Goal: Communication & Community: Participate in discussion

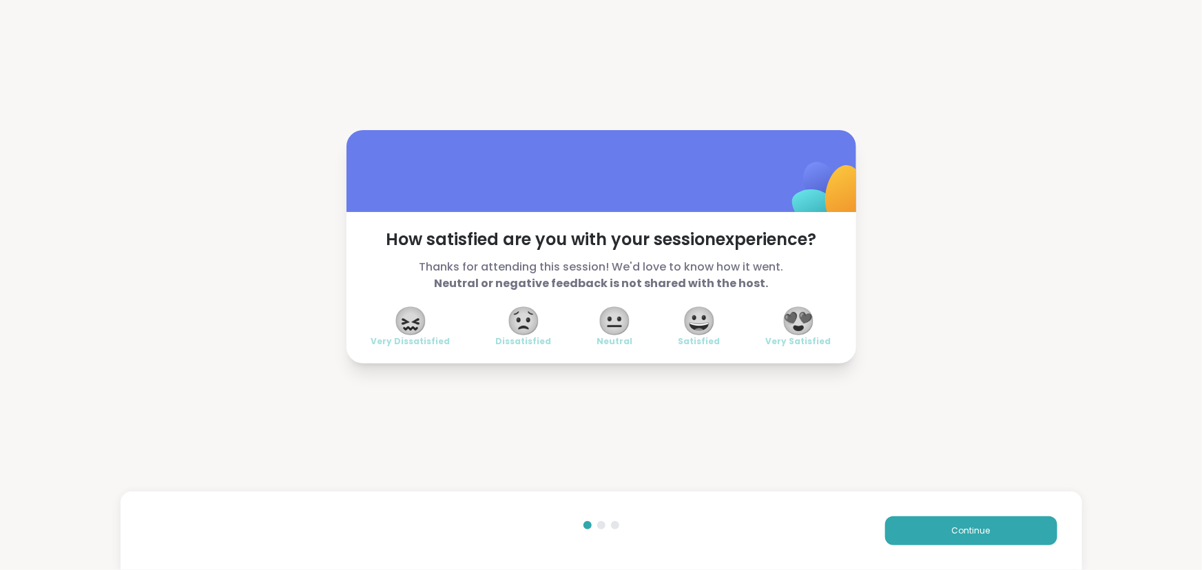
click at [800, 322] on span "😍" at bounding box center [798, 321] width 34 height 25
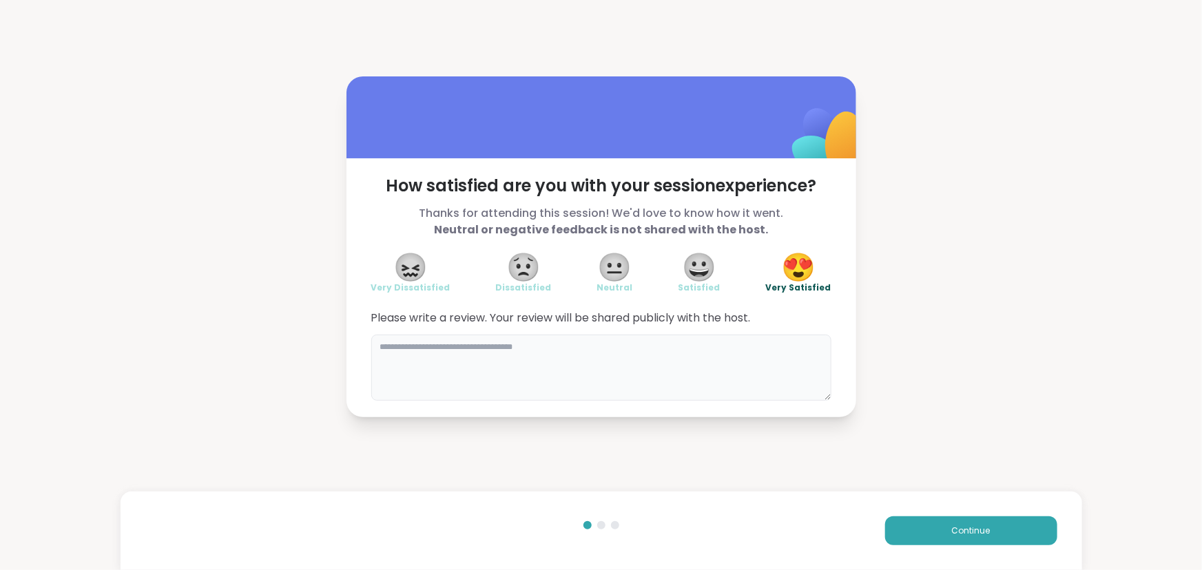
click at [732, 356] on textarea at bounding box center [601, 368] width 460 height 66
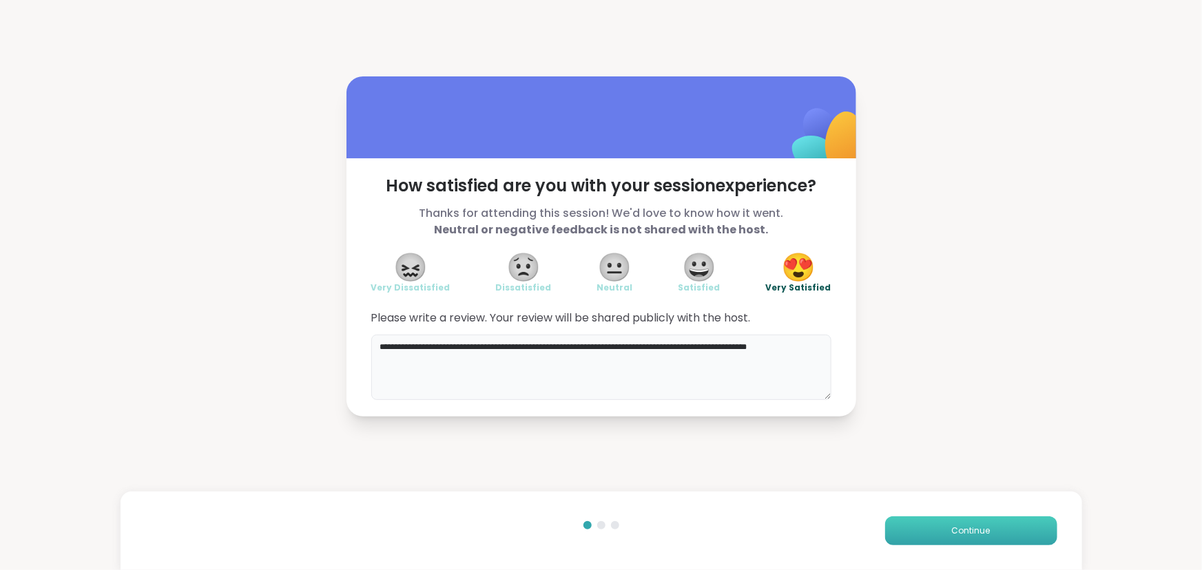
type textarea "**********"
click at [963, 528] on span "Continue" at bounding box center [971, 531] width 39 height 12
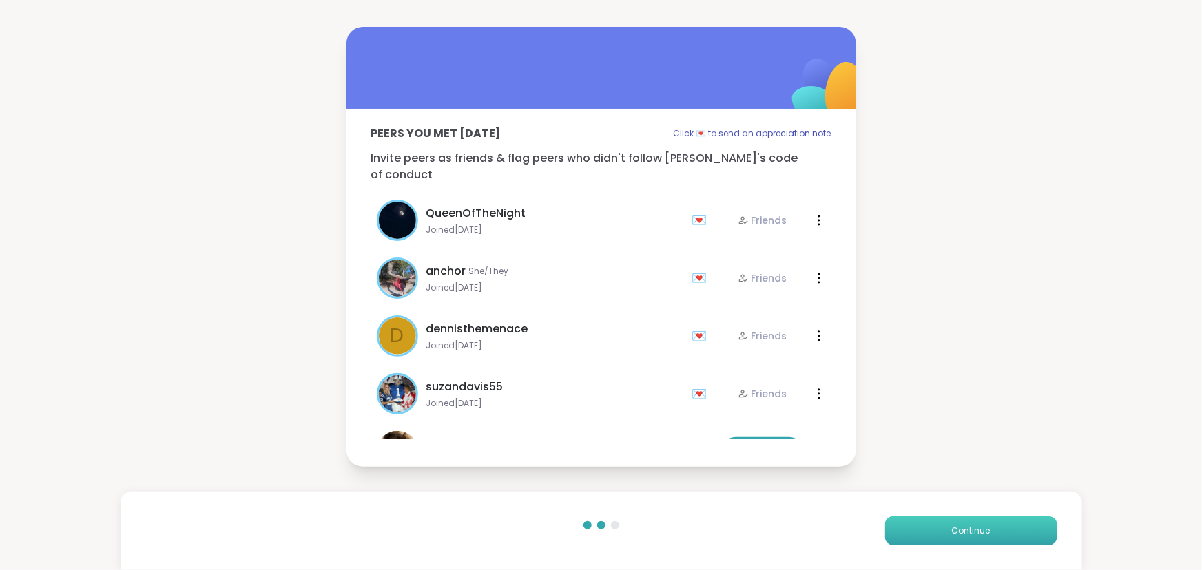
click at [963, 528] on span "Continue" at bounding box center [971, 531] width 39 height 12
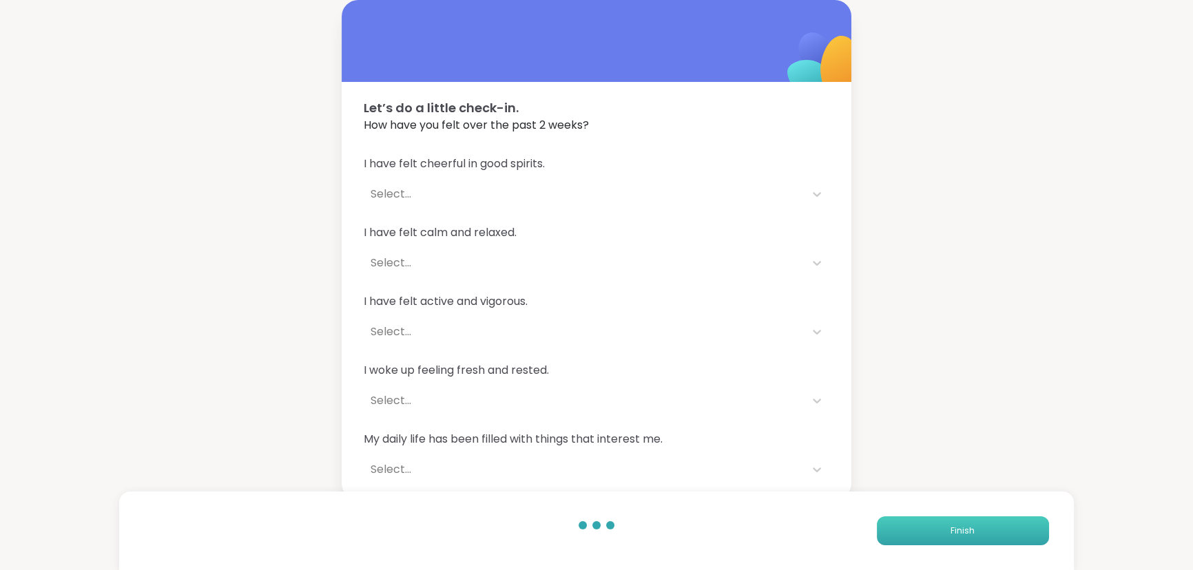
click at [963, 528] on span "Finish" at bounding box center [963, 531] width 24 height 12
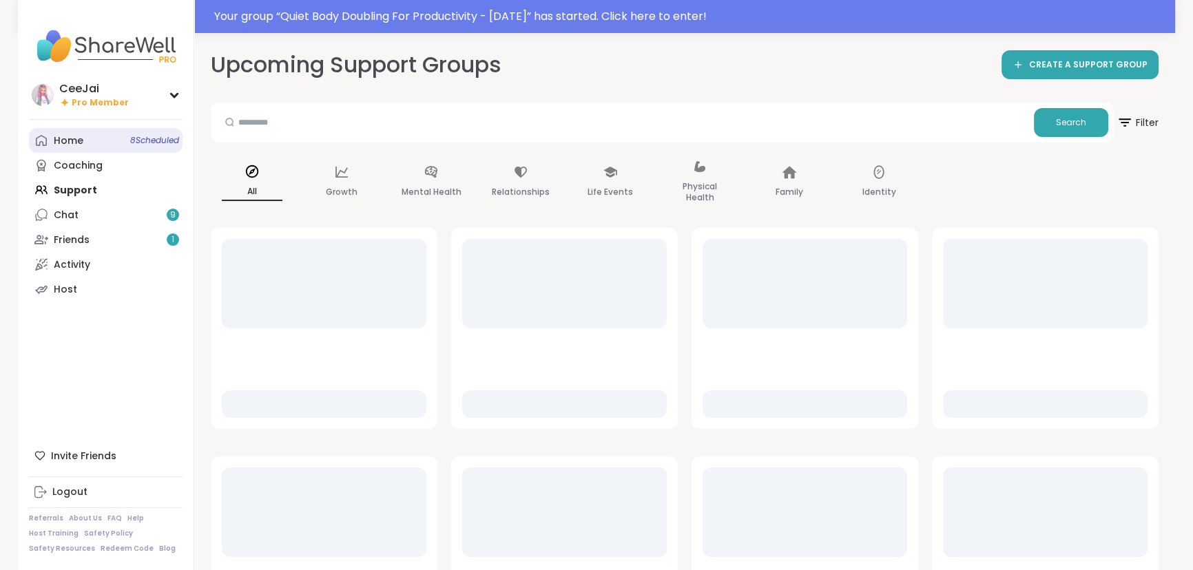
click at [70, 138] on div "Home 8 Scheduled" at bounding box center [69, 141] width 30 height 14
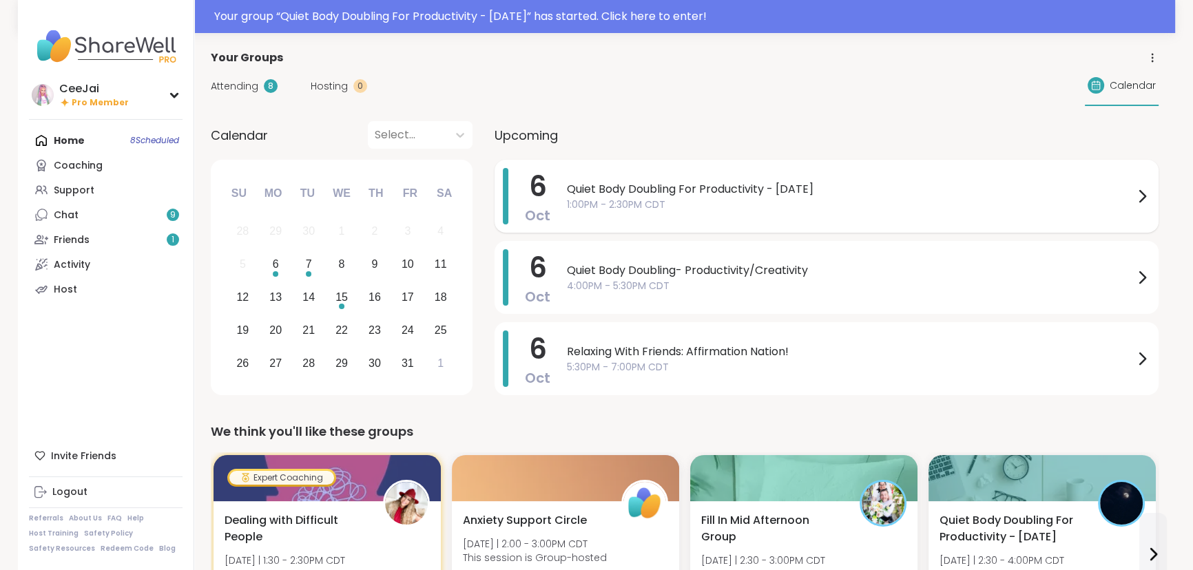
click at [655, 205] on span "1:00PM - 2:30PM CDT" at bounding box center [850, 205] width 567 height 14
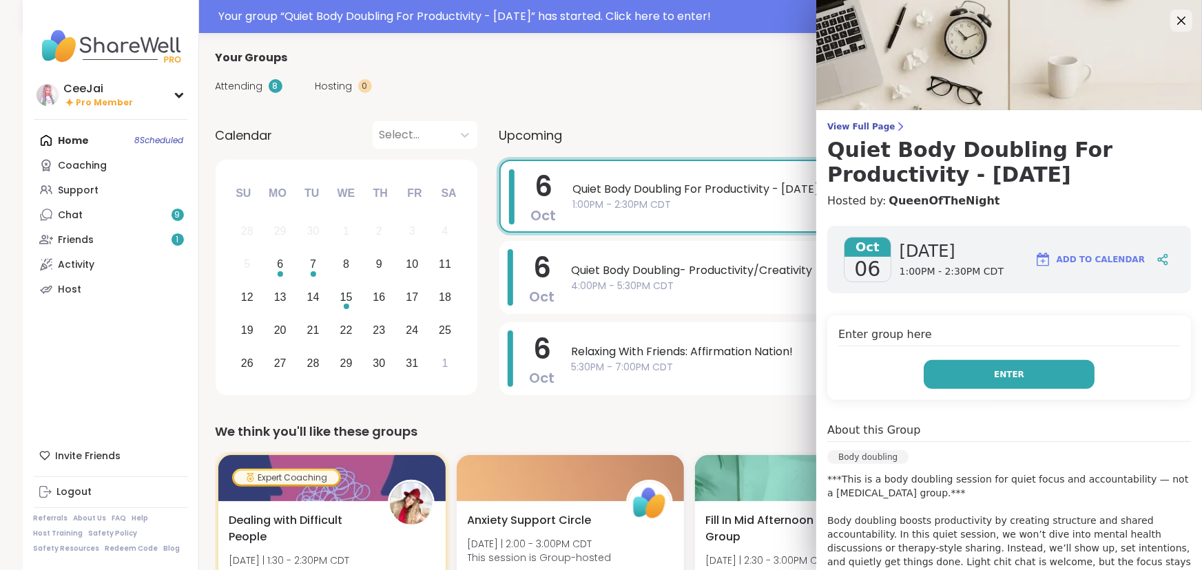
click at [1001, 372] on span "Enter" at bounding box center [1009, 375] width 30 height 12
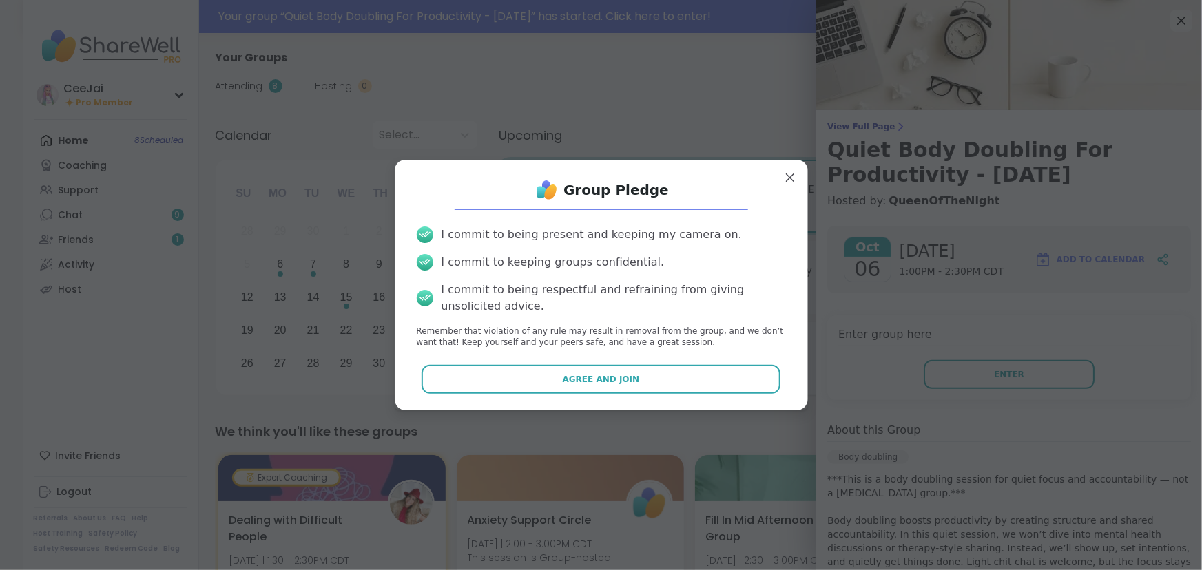
click at [628, 377] on button "Agree and Join" at bounding box center [601, 379] width 359 height 29
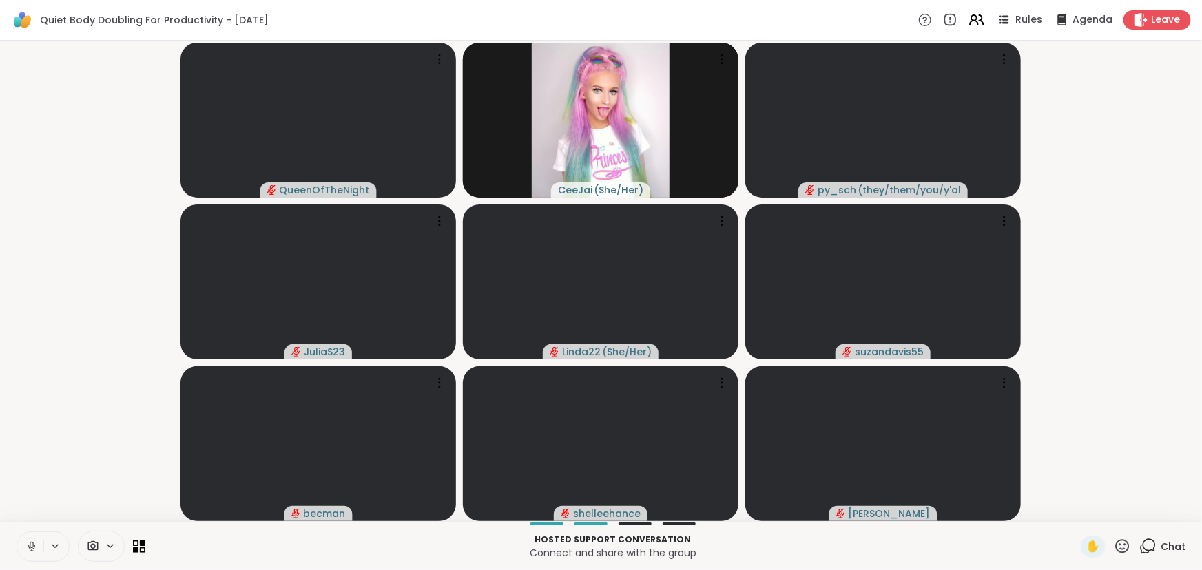
click at [35, 544] on icon at bounding box center [31, 547] width 12 height 12
click at [31, 545] on icon at bounding box center [31, 547] width 12 height 12
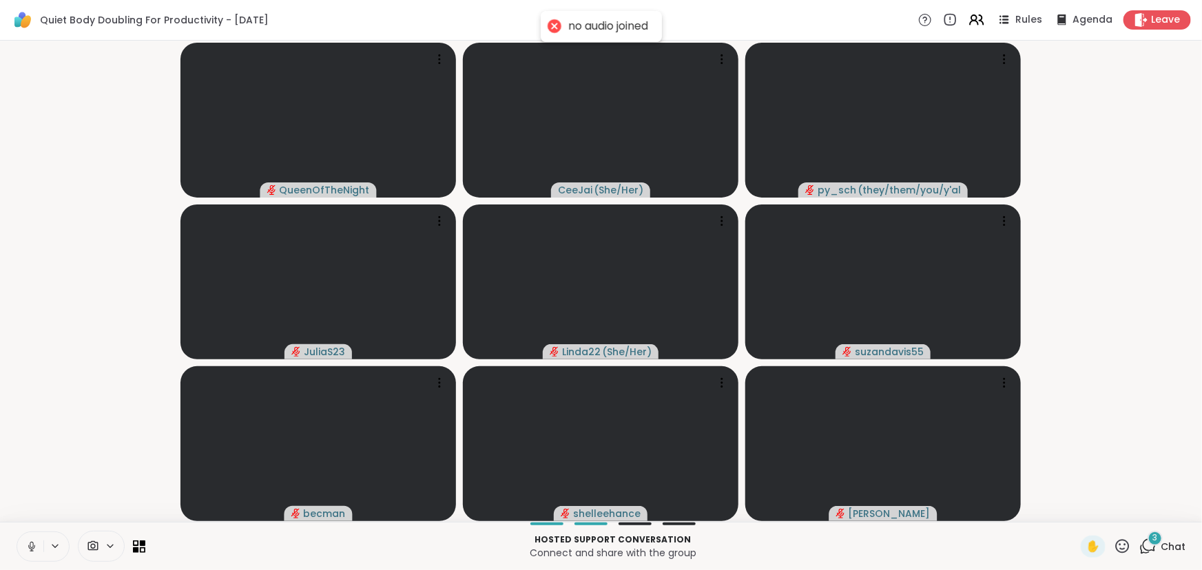
click at [55, 544] on icon at bounding box center [55, 547] width 11 height 12
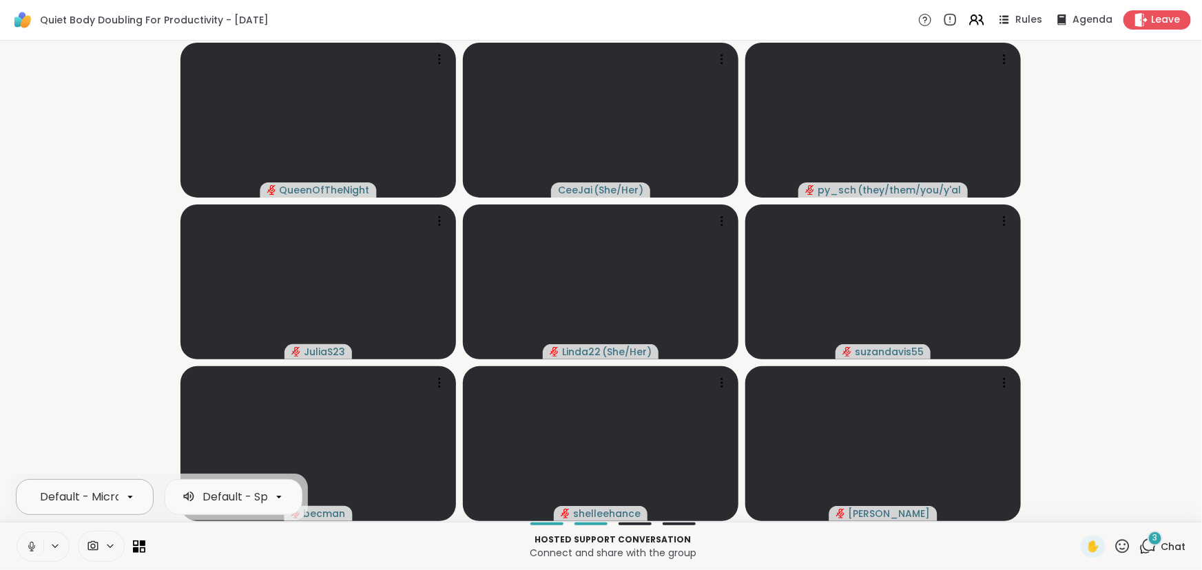
scroll to position [0, 153]
click at [68, 494] on div "Default - Microphone Array (Realtek(R) Audio)" at bounding box center [14, 497] width 254 height 17
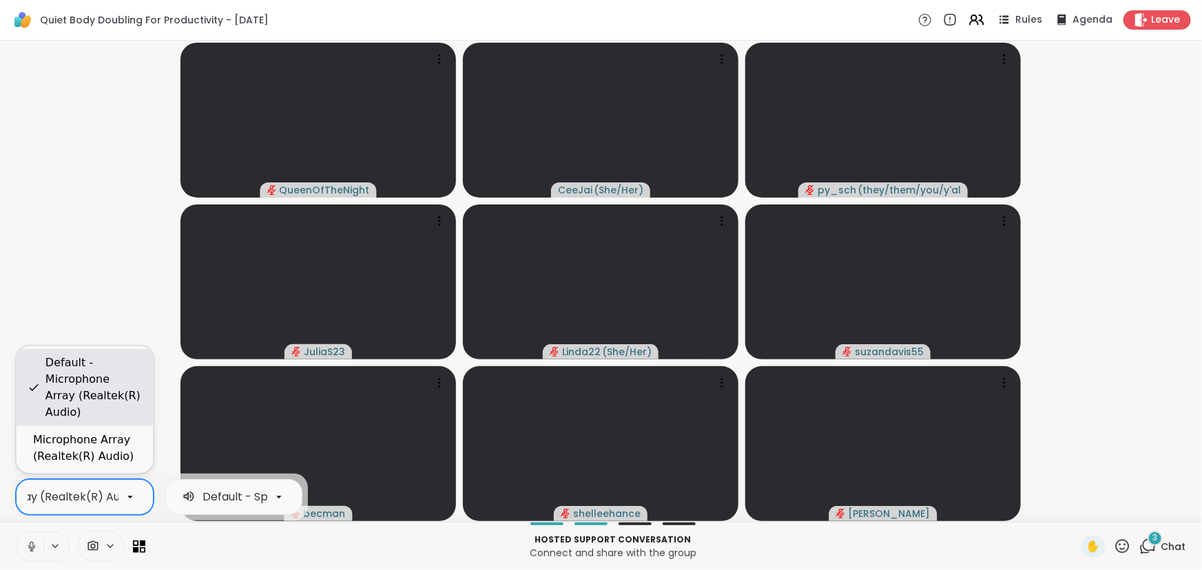
click at [65, 400] on div "Default - Microphone Array (Realtek(R) Audio)" at bounding box center [93, 388] width 96 height 66
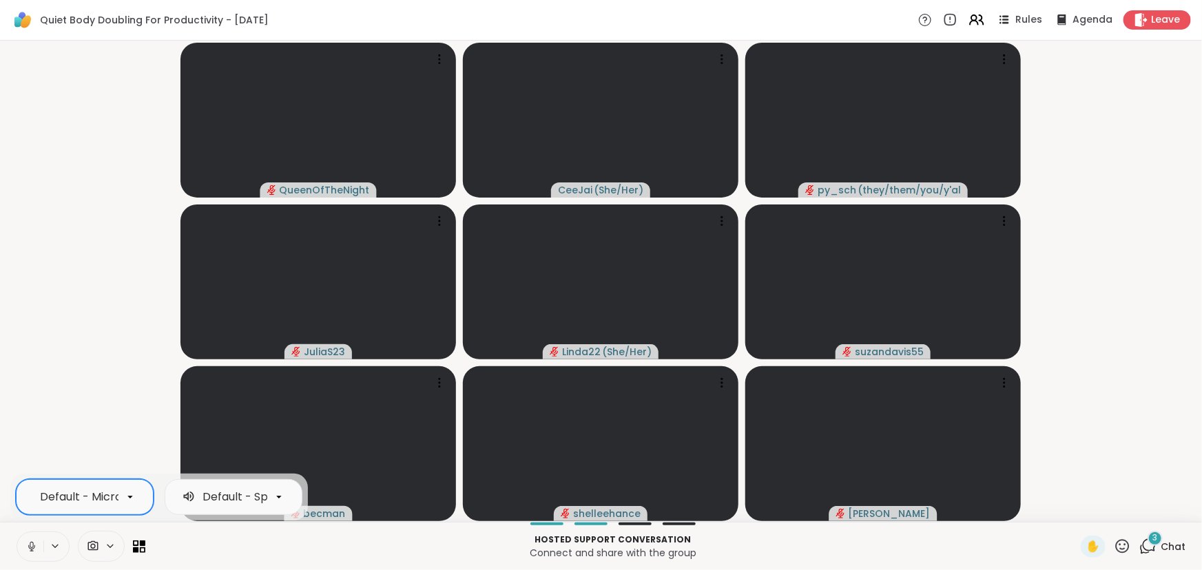
click at [28, 543] on icon at bounding box center [31, 547] width 12 height 12
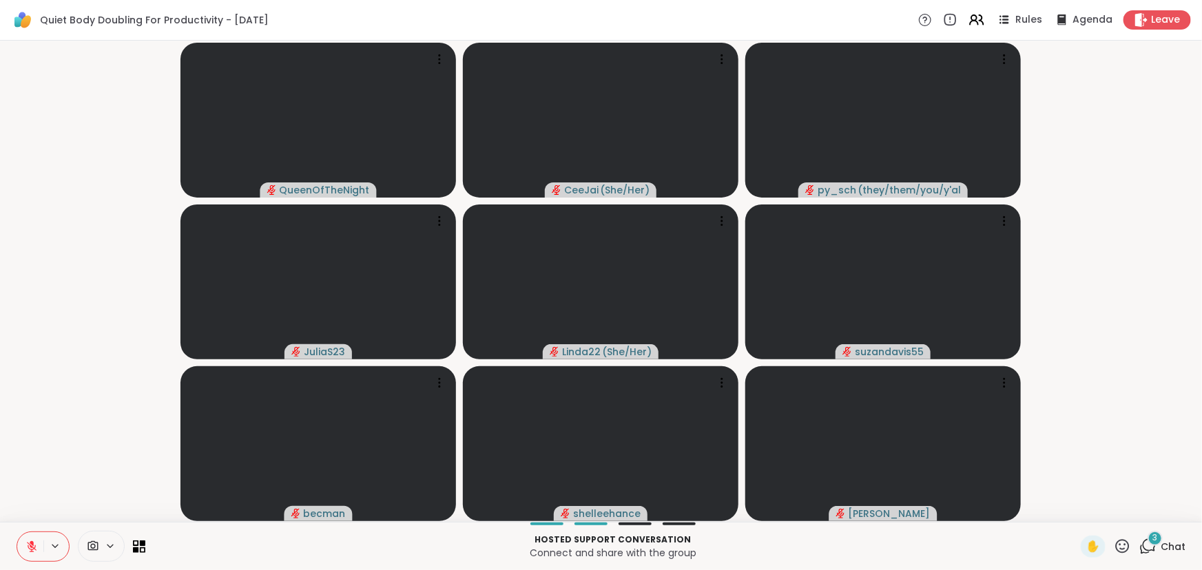
click at [1162, 548] on span "Chat" at bounding box center [1173, 547] width 25 height 14
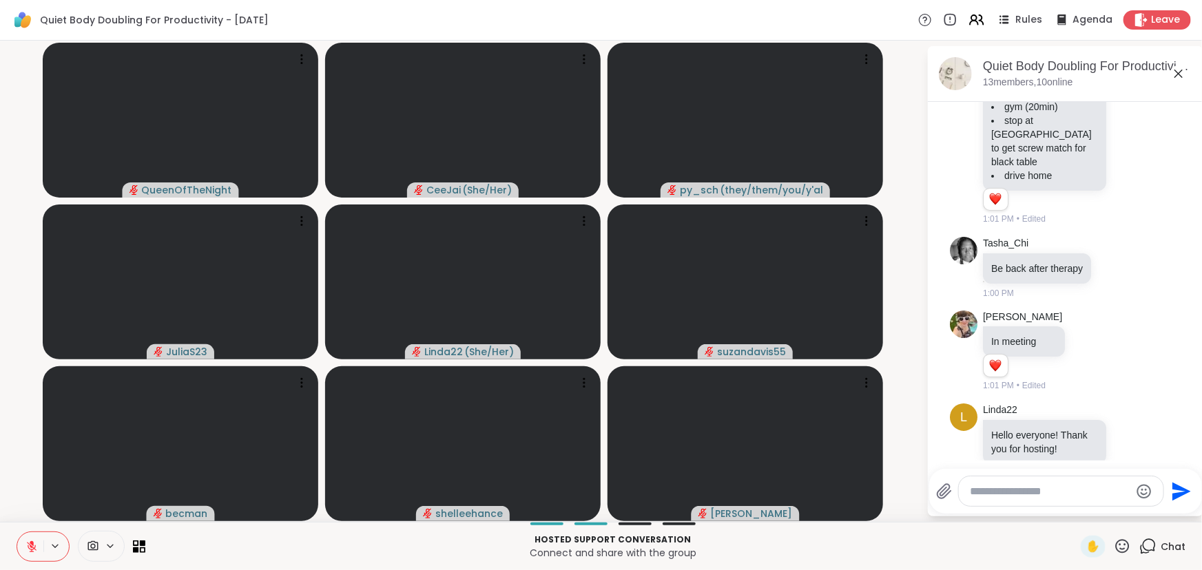
scroll to position [751, 0]
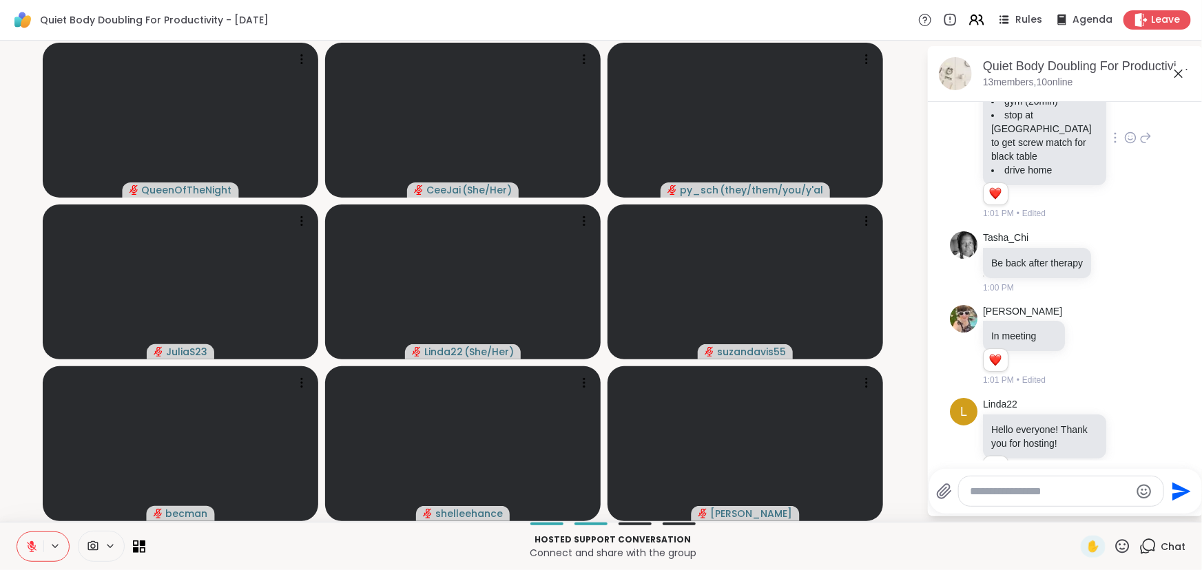
click at [1124, 145] on icon at bounding box center [1130, 138] width 12 height 14
click at [1124, 122] on div "Select Reaction: Heart" at bounding box center [1130, 116] width 12 height 12
click at [1115, 271] on div at bounding box center [1115, 262] width 12 height 17
click at [1109, 254] on button "Select Reaction: Heart" at bounding box center [1116, 241] width 28 height 28
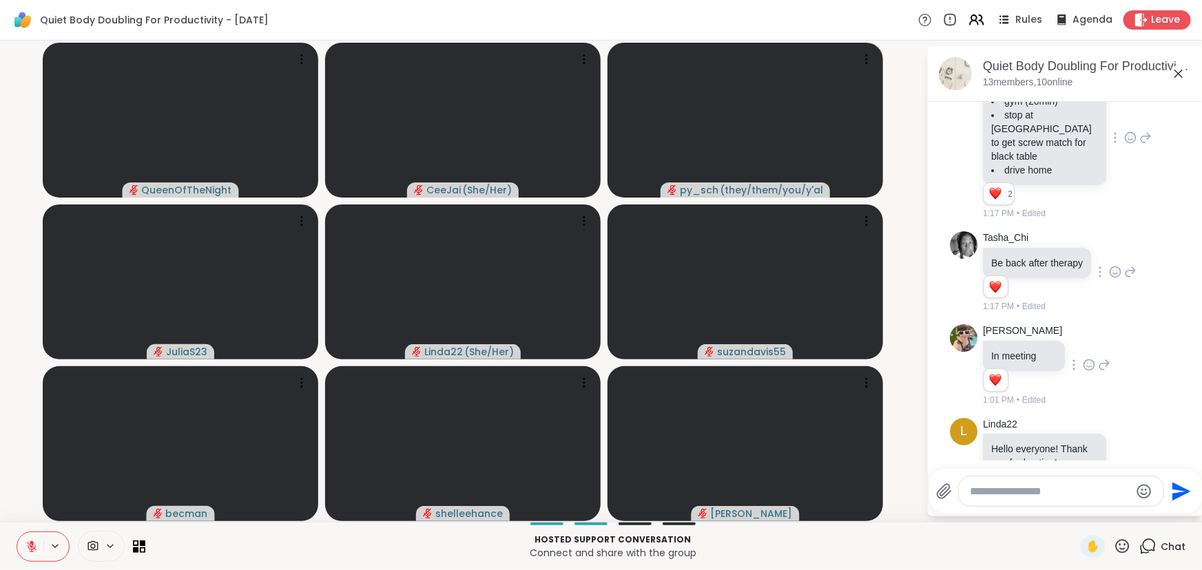
click at [1095, 371] on icon at bounding box center [1089, 365] width 10 height 10
click at [986, 349] on div "Select Reaction: Heart" at bounding box center [980, 343] width 12 height 12
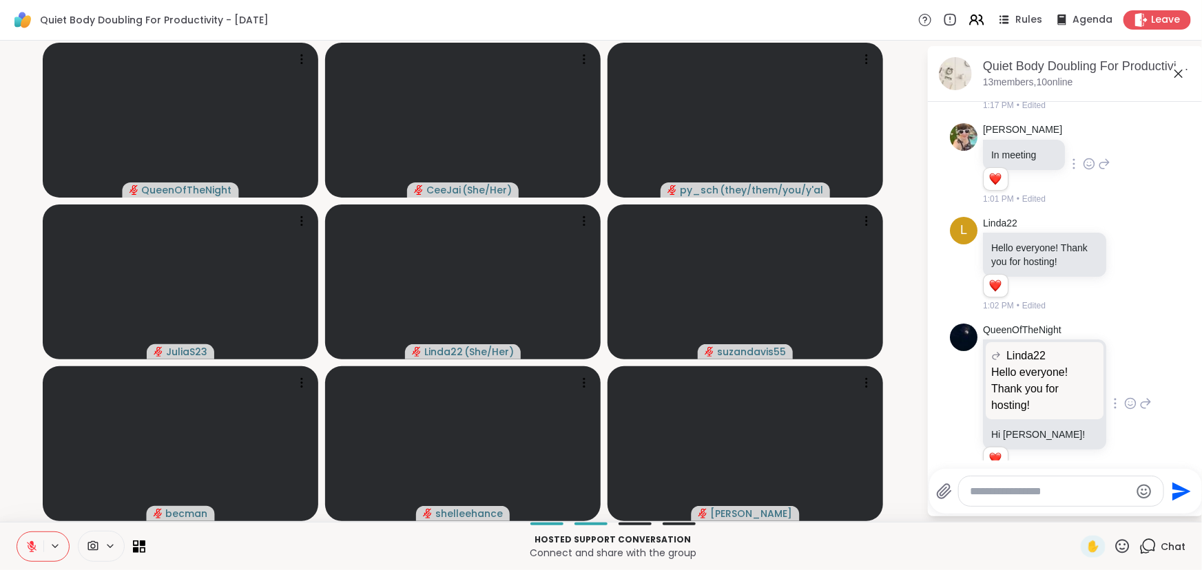
scroll to position [1002, 0]
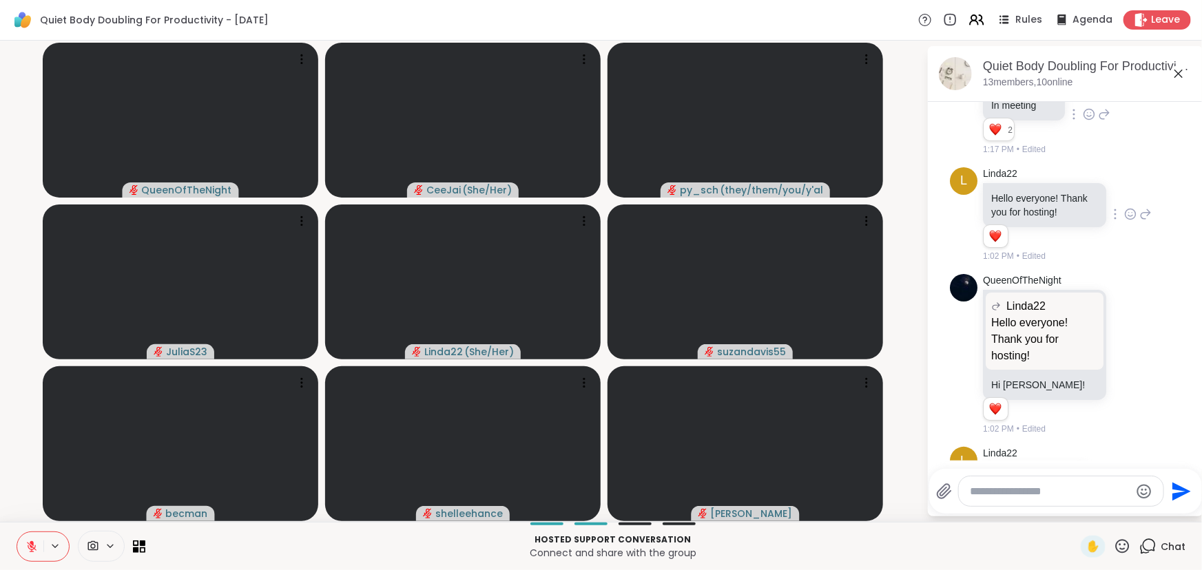
click at [1124, 221] on icon at bounding box center [1130, 214] width 12 height 14
click at [1124, 198] on div "Select Reaction: Heart" at bounding box center [1130, 192] width 12 height 12
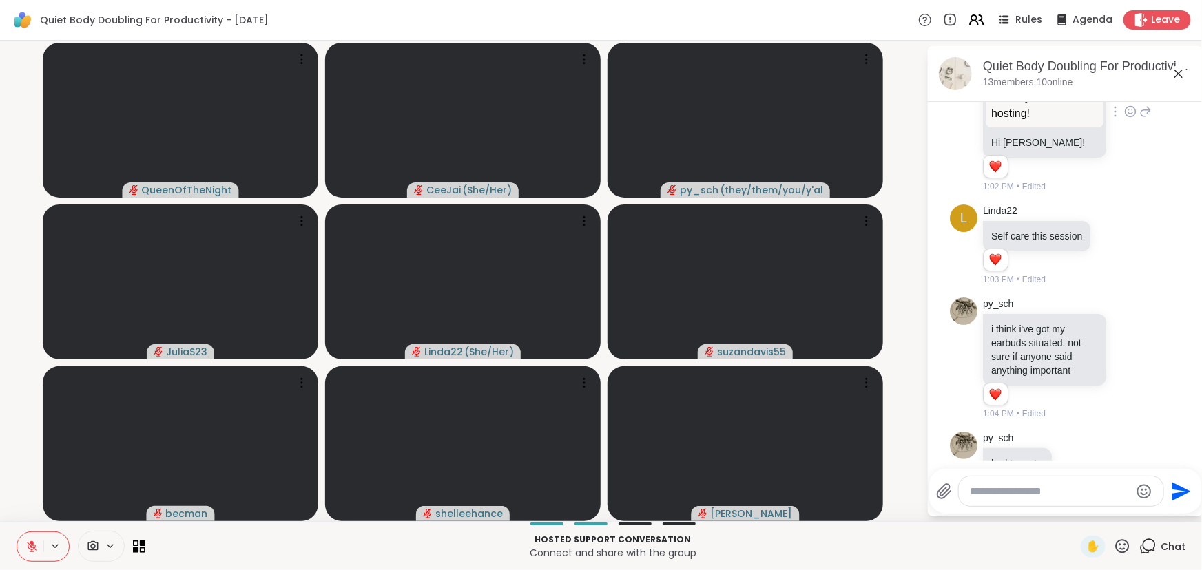
scroll to position [1253, 0]
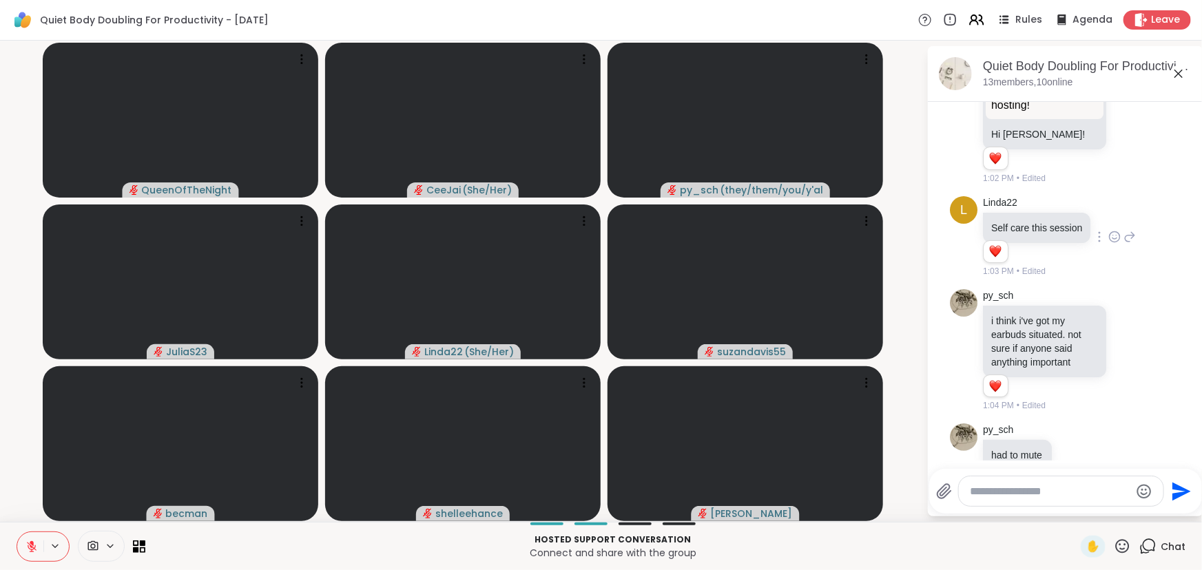
click at [1109, 244] on icon at bounding box center [1115, 237] width 12 height 14
click at [1109, 221] on div "Select Reaction: Heart" at bounding box center [1115, 215] width 12 height 12
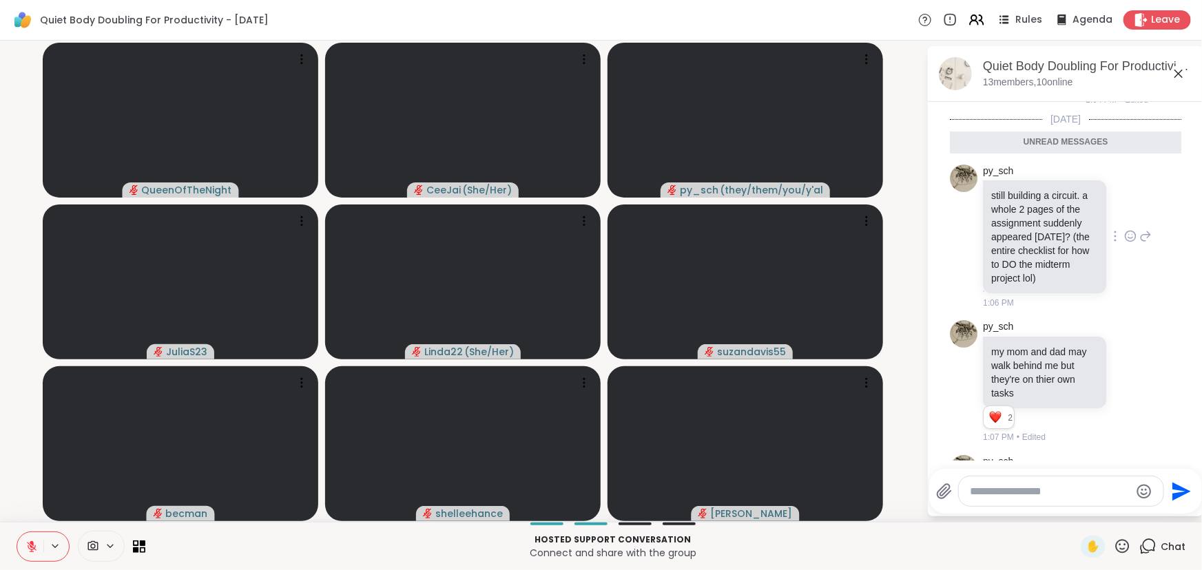
scroll to position [1753, 0]
click at [1133, 234] on icon at bounding box center [1133, 234] width 0 height 0
click at [1124, 220] on div "Select Reaction: Heart" at bounding box center [1130, 213] width 12 height 12
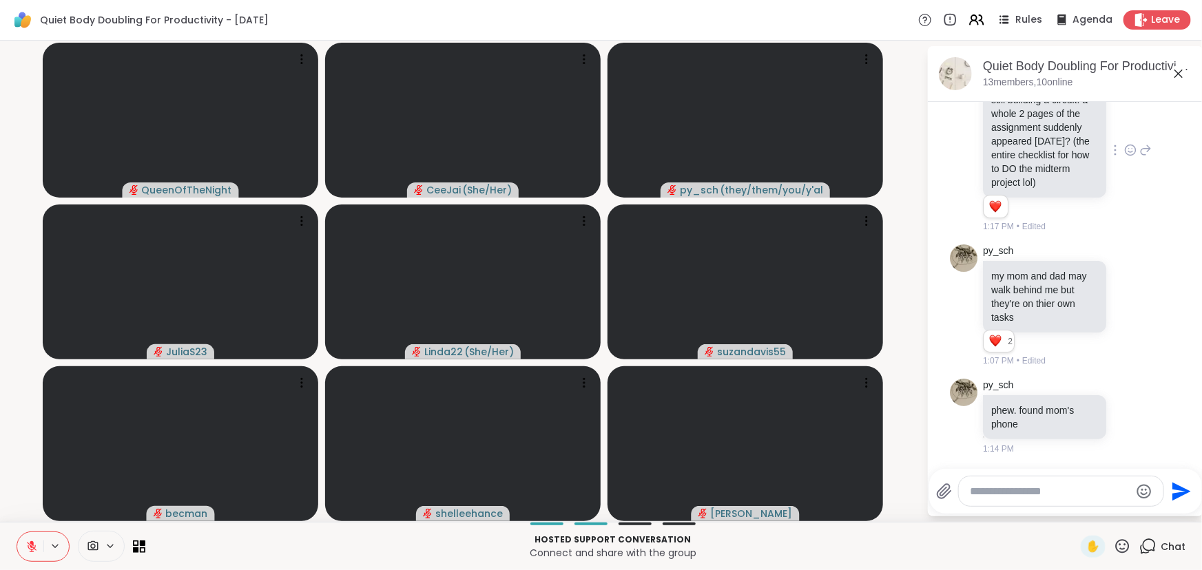
scroll to position [1915, 0]
click at [1124, 416] on icon at bounding box center [1130, 416] width 12 height 14
click at [1117, 391] on button "Select Reaction: Heart" at bounding box center [1131, 394] width 28 height 28
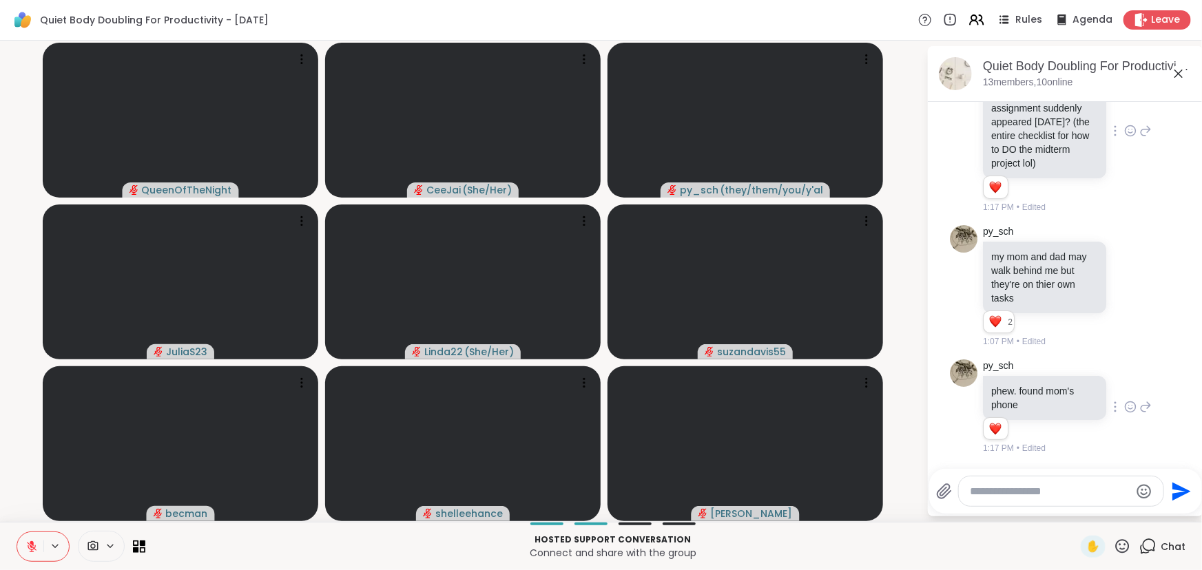
scroll to position [1934, 0]
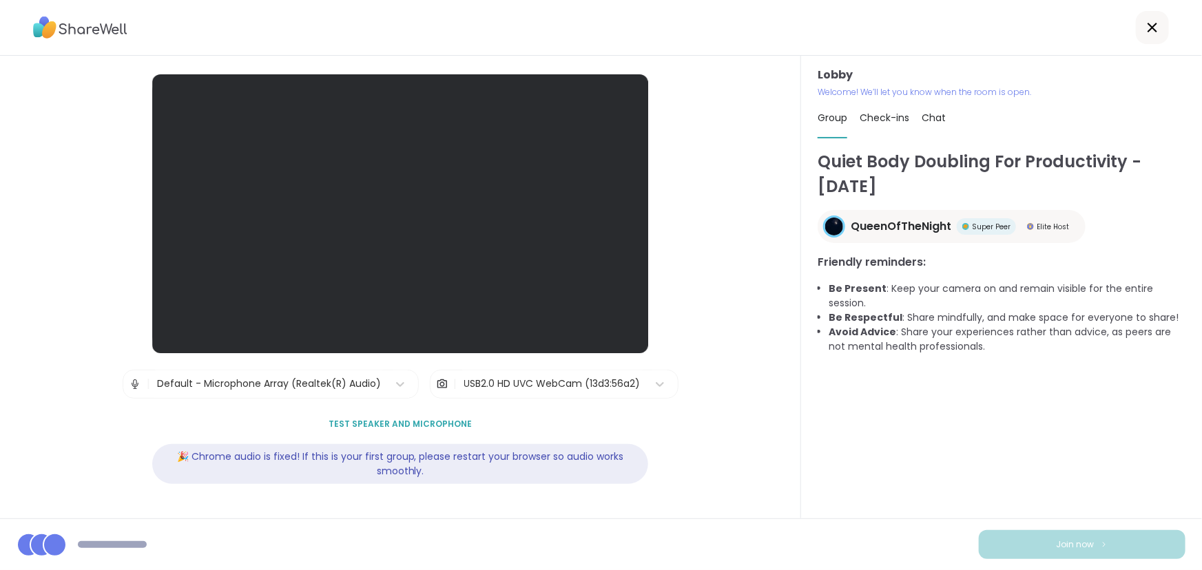
click at [95, 32] on img at bounding box center [80, 28] width 94 height 32
click at [929, 120] on span "Chat" at bounding box center [934, 118] width 24 height 14
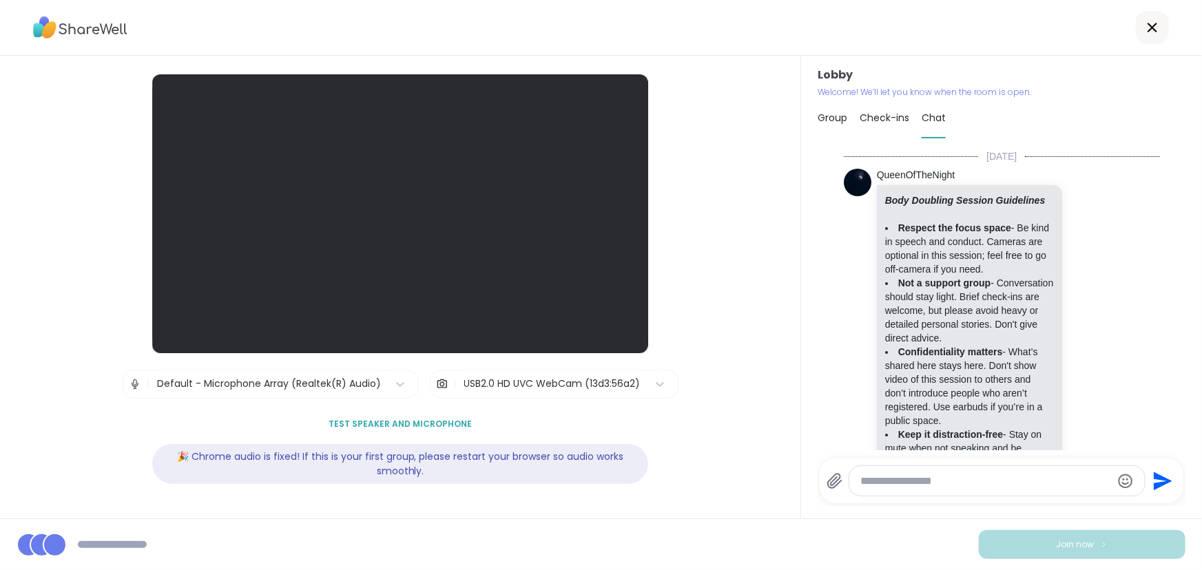
scroll to position [1543, 0]
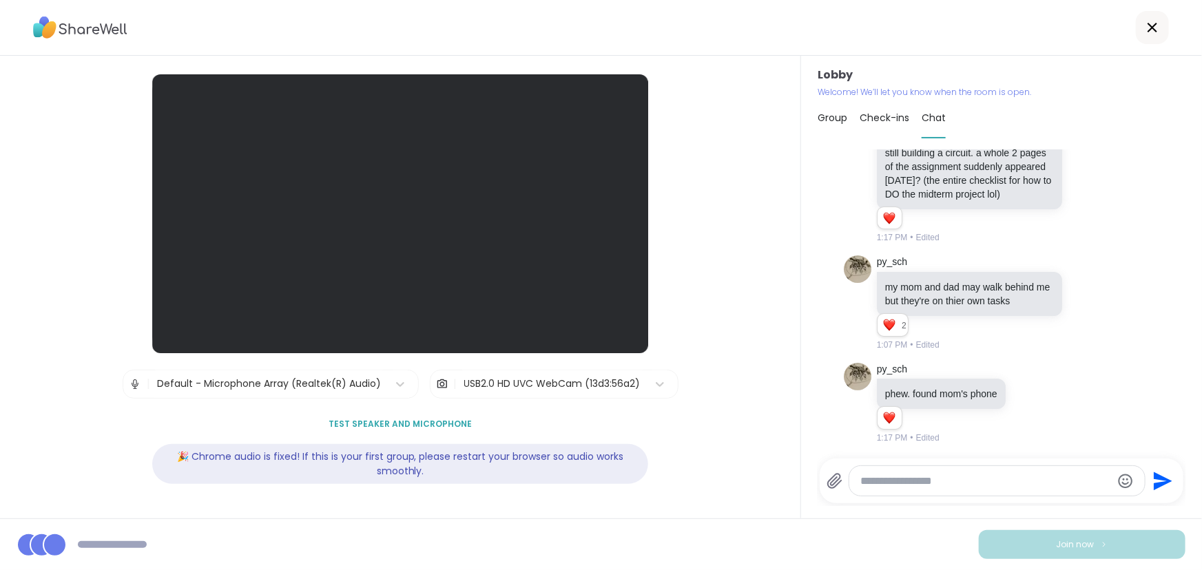
click at [1144, 23] on icon at bounding box center [1152, 27] width 17 height 17
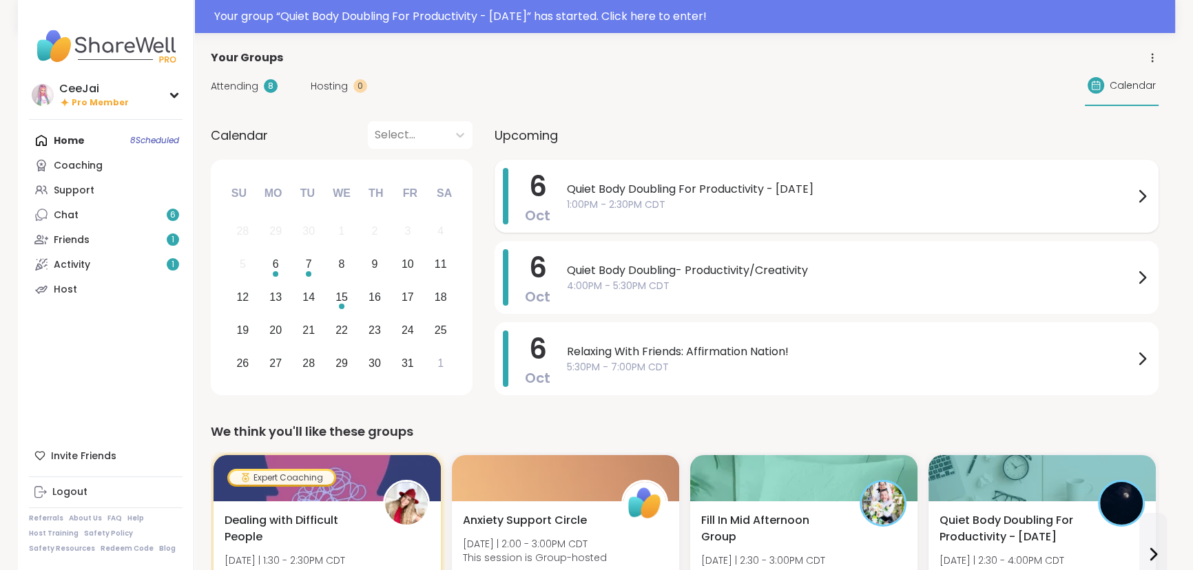
click at [718, 200] on span "1:00PM - 2:30PM CDT" at bounding box center [850, 205] width 567 height 14
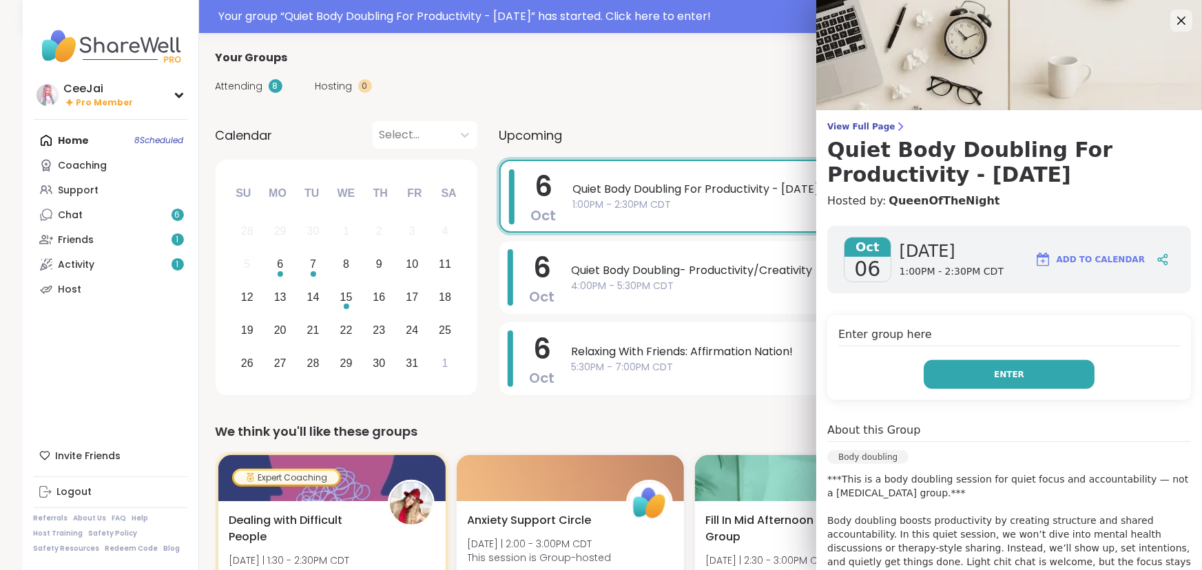
click at [998, 370] on span "Enter" at bounding box center [1009, 375] width 30 height 12
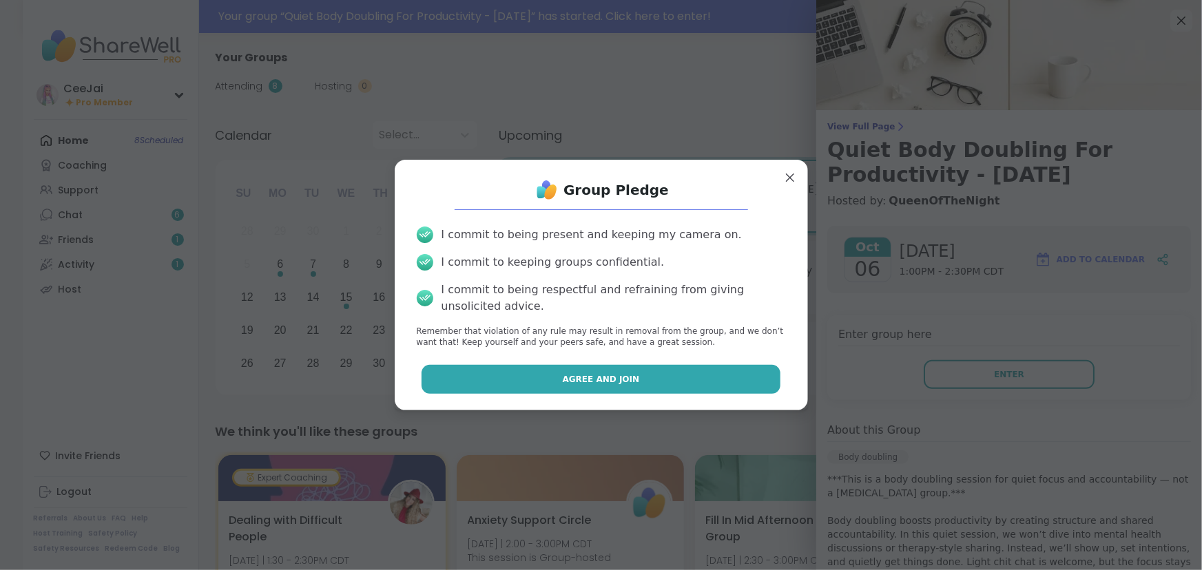
click at [595, 376] on span "Agree and Join" at bounding box center [601, 379] width 77 height 12
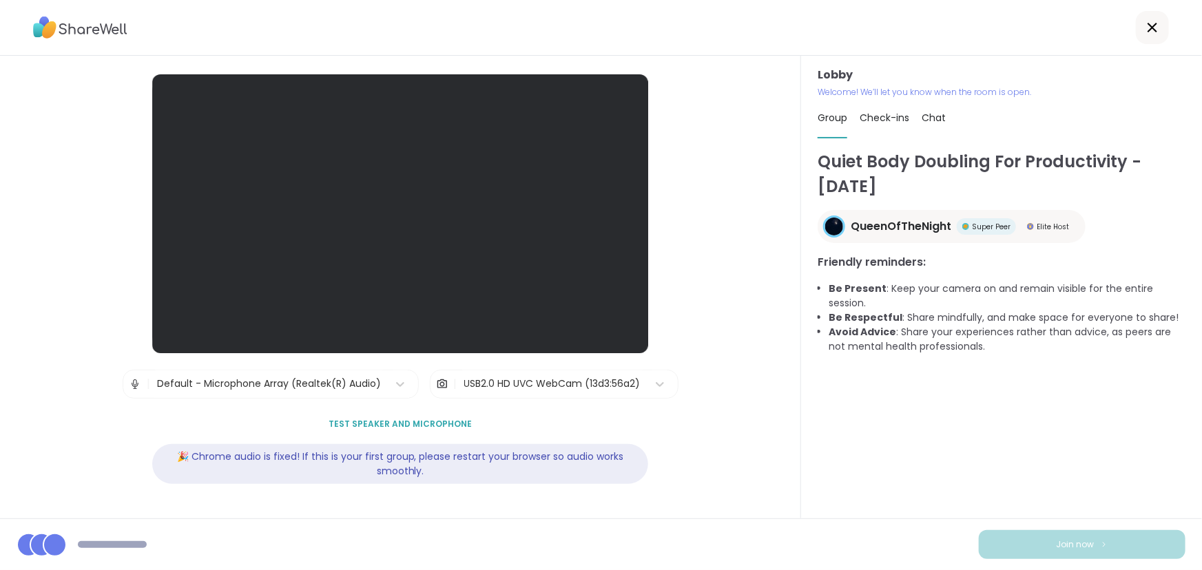
click at [60, 434] on div "Lobby | Default - Microphone Array (Realtek(R) Audio) | USB2.0 HD UVC WebCam (1…" at bounding box center [400, 287] width 801 height 463
click at [930, 118] on span "Chat" at bounding box center [934, 118] width 24 height 14
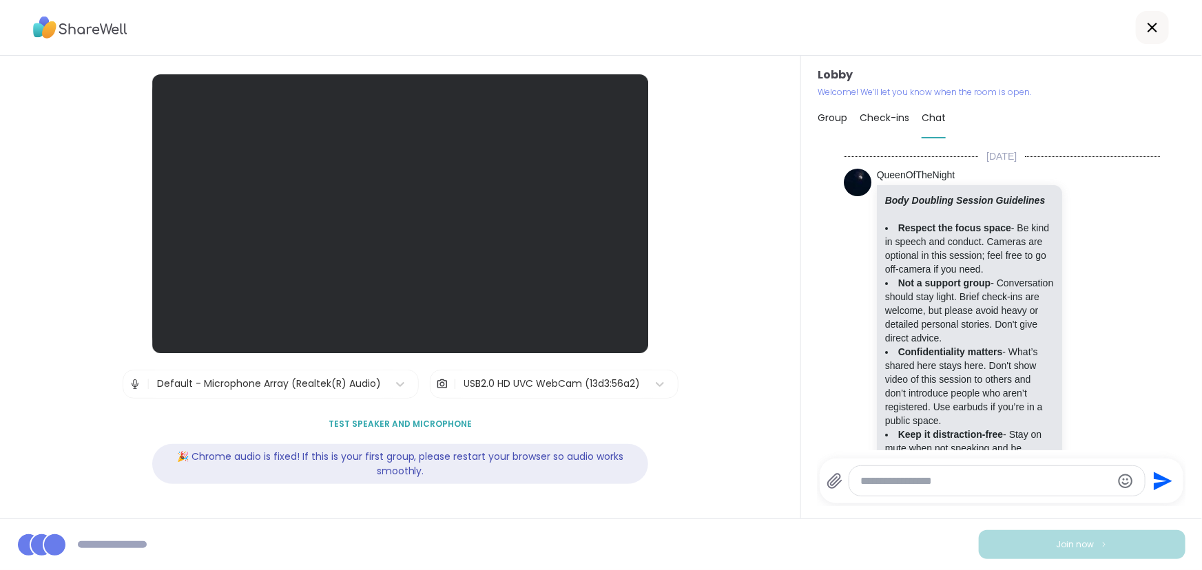
scroll to position [1543, 0]
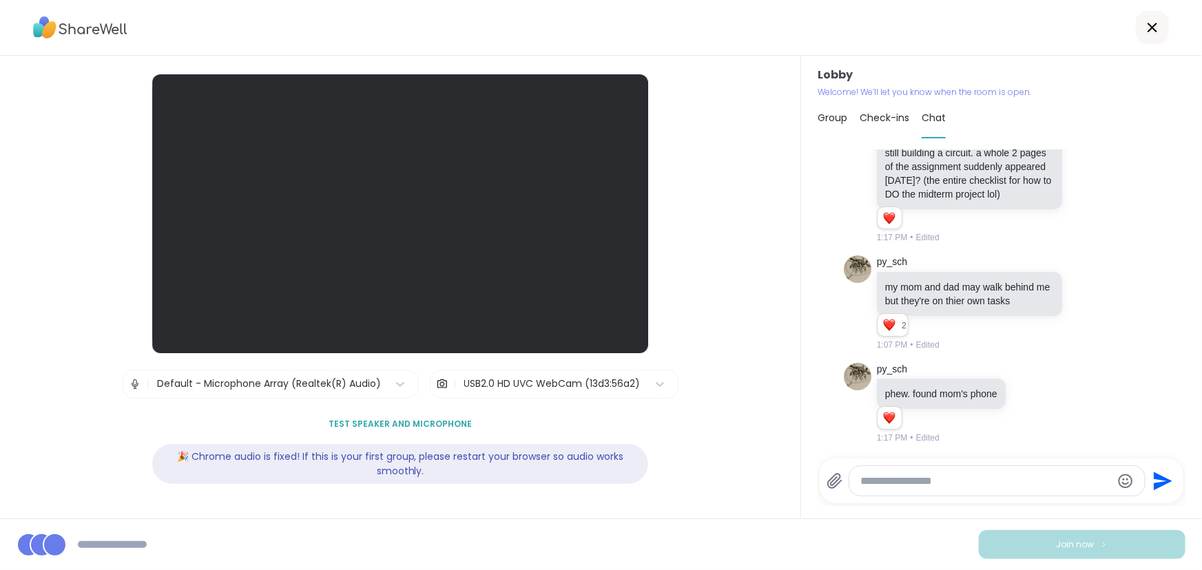
click at [830, 119] on span "Group" at bounding box center [833, 118] width 30 height 14
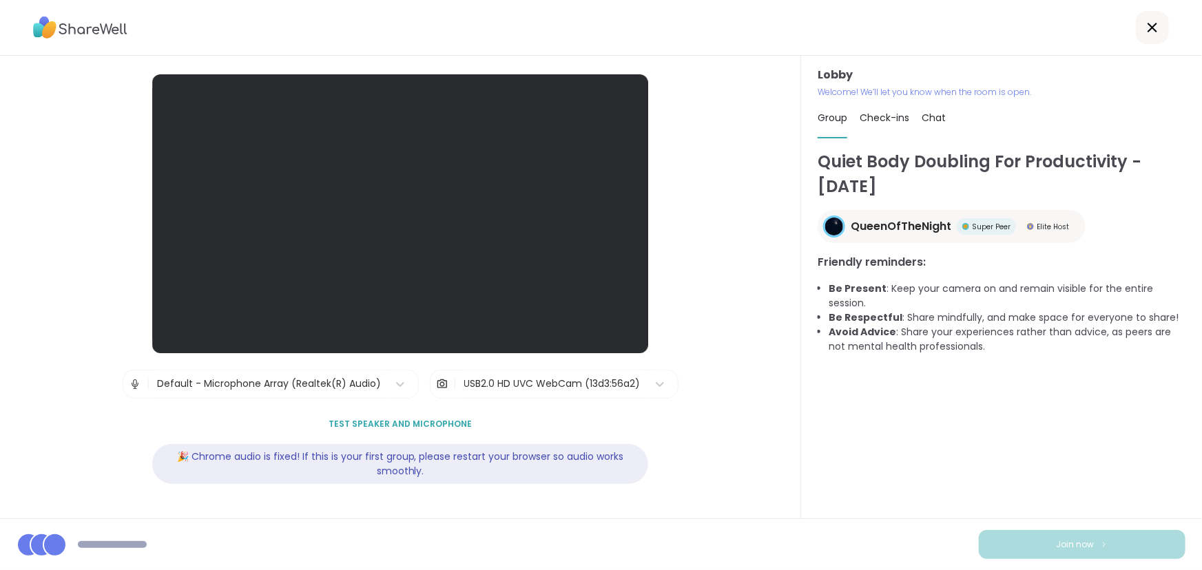
click at [864, 119] on span "Check-ins" at bounding box center [885, 118] width 50 height 14
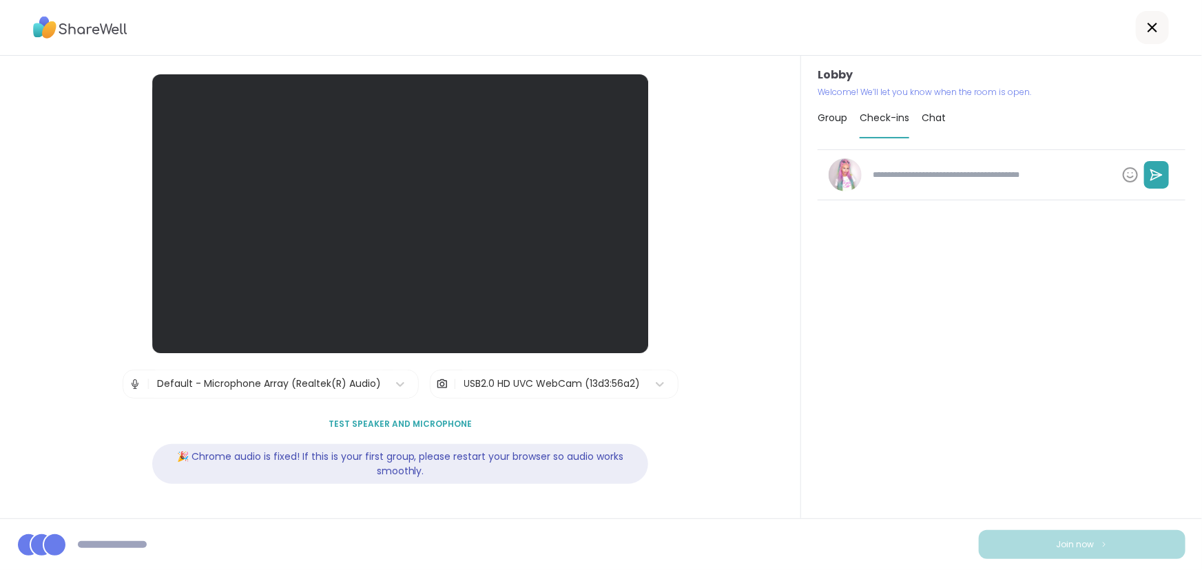
type textarea "*"
click at [934, 115] on span "Chat" at bounding box center [934, 118] width 24 height 14
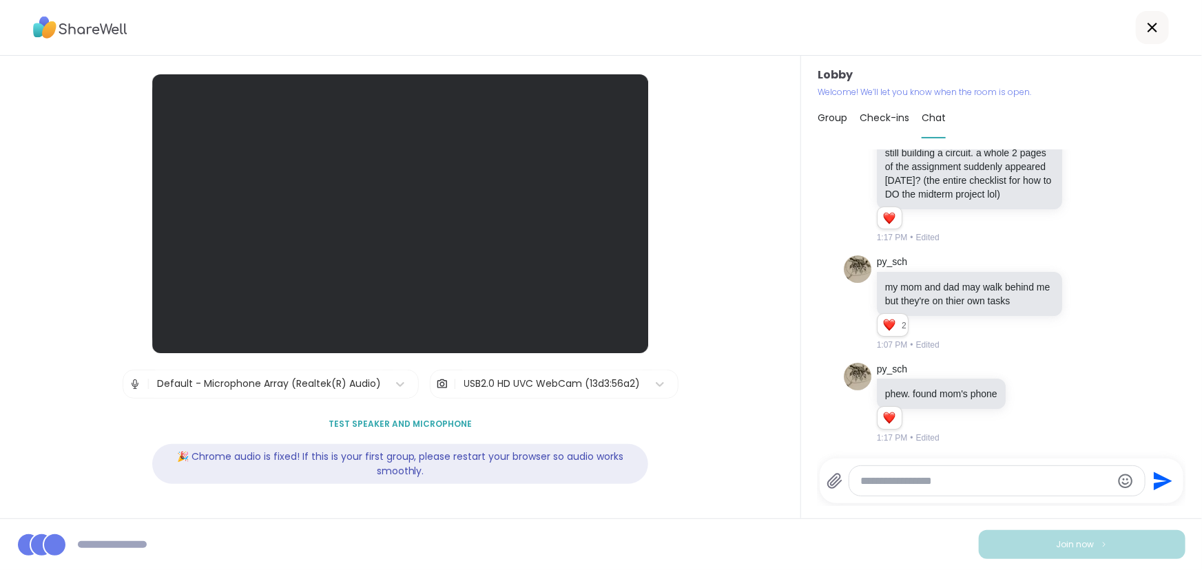
click at [1144, 21] on icon at bounding box center [1152, 27] width 17 height 17
